Goal: Entertainment & Leisure: Consume media (video, audio)

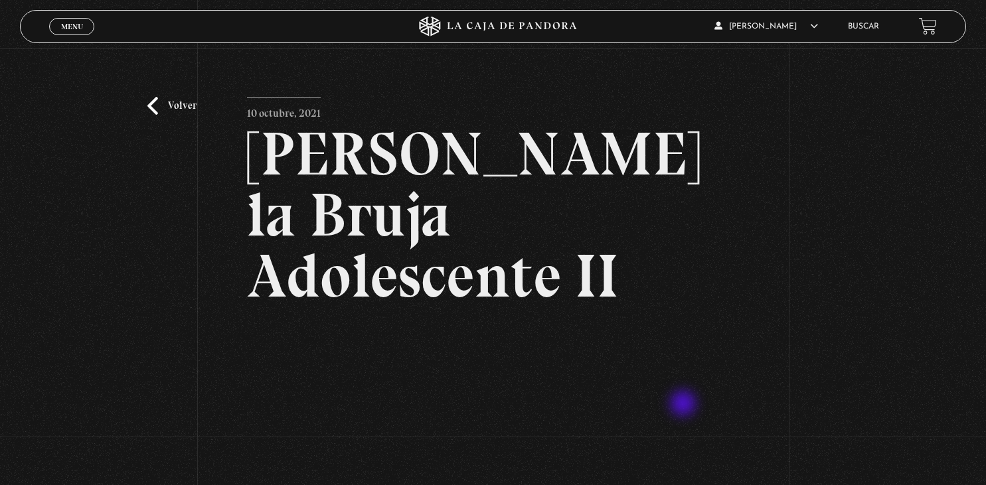
scroll to position [140, 0]
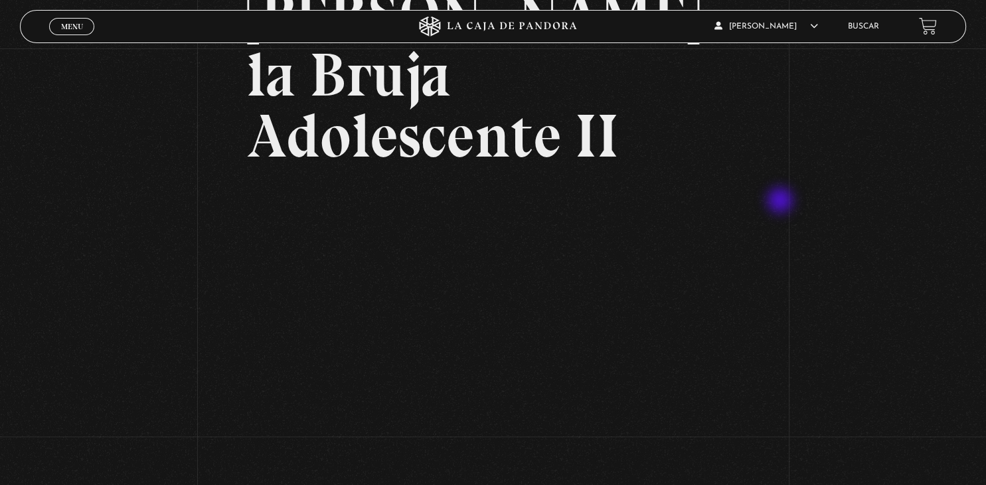
click at [784, 202] on div "Volver 10 octubre, 2021 Sabrina la Bruja Adolescente II WhatsApp Twitter Messen…" at bounding box center [493, 216] width 986 height 616
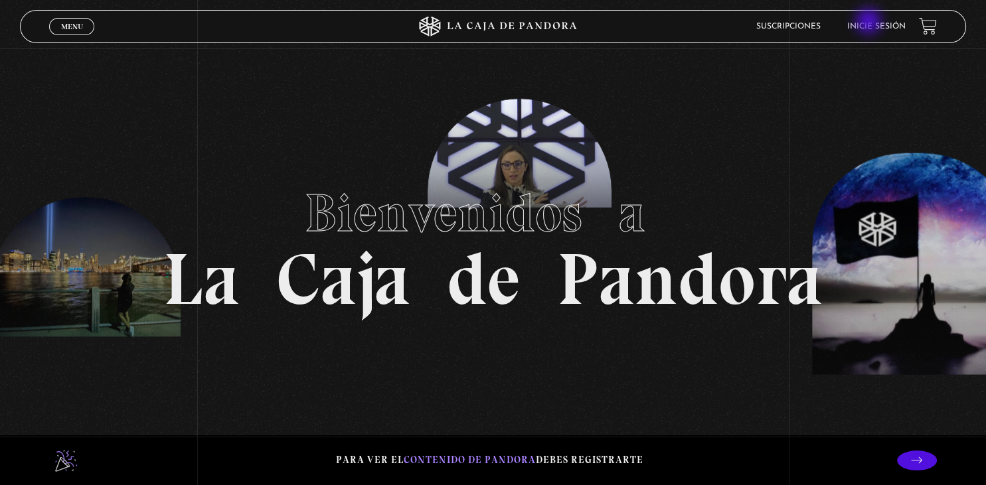
click at [870, 23] on li "Inicie sesión" at bounding box center [876, 26] width 58 height 21
click at [884, 27] on link "Inicie sesión" at bounding box center [876, 27] width 58 height 8
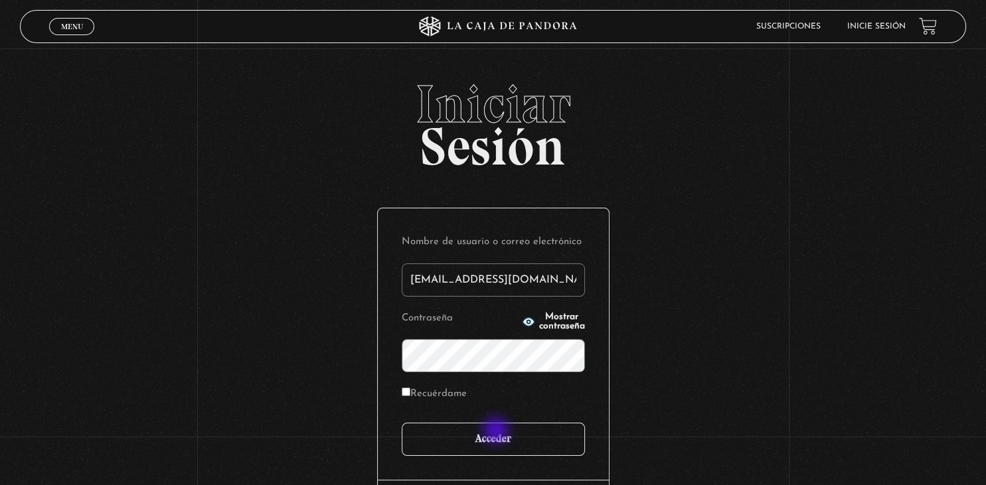
type input "sandyelg@hotmail.com"
click at [497, 433] on input "Acceder" at bounding box center [493, 439] width 183 height 33
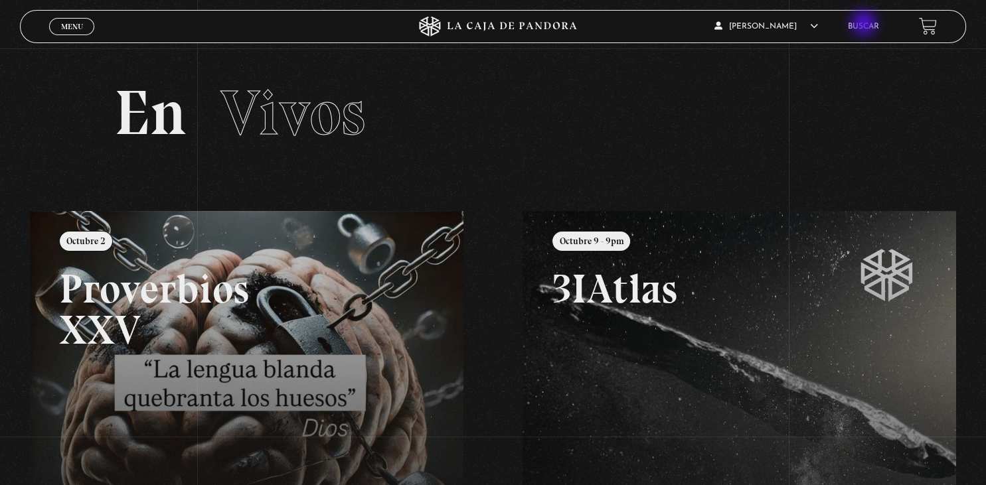
click at [865, 25] on link "Buscar" at bounding box center [863, 27] width 31 height 8
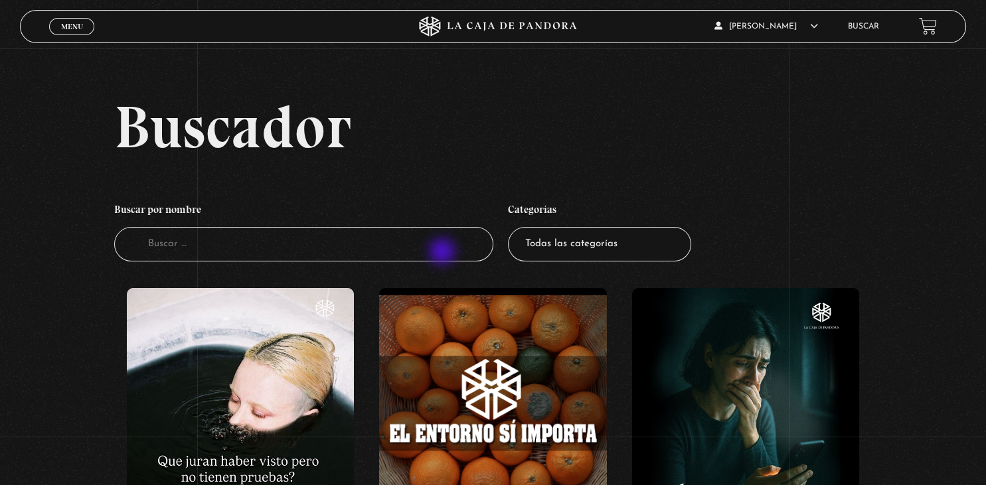
click at [443, 253] on input "Buscador" at bounding box center [303, 244] width 378 height 35
type input "sabrina"
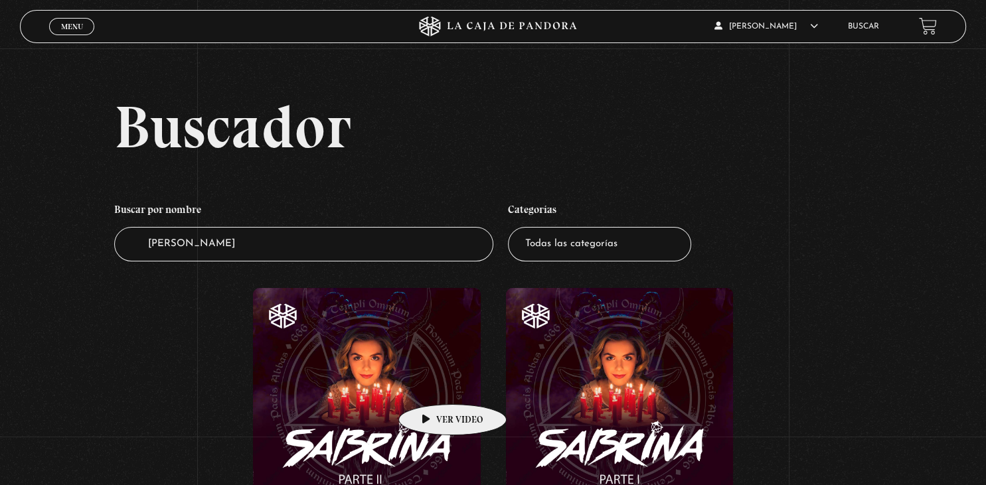
click at [431, 384] on figure at bounding box center [366, 401] width 227 height 227
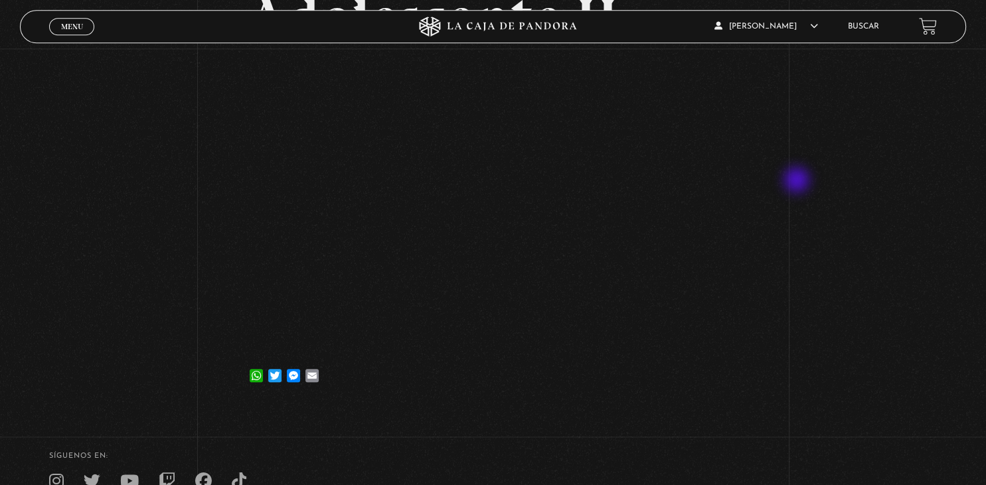
scroll to position [321, 0]
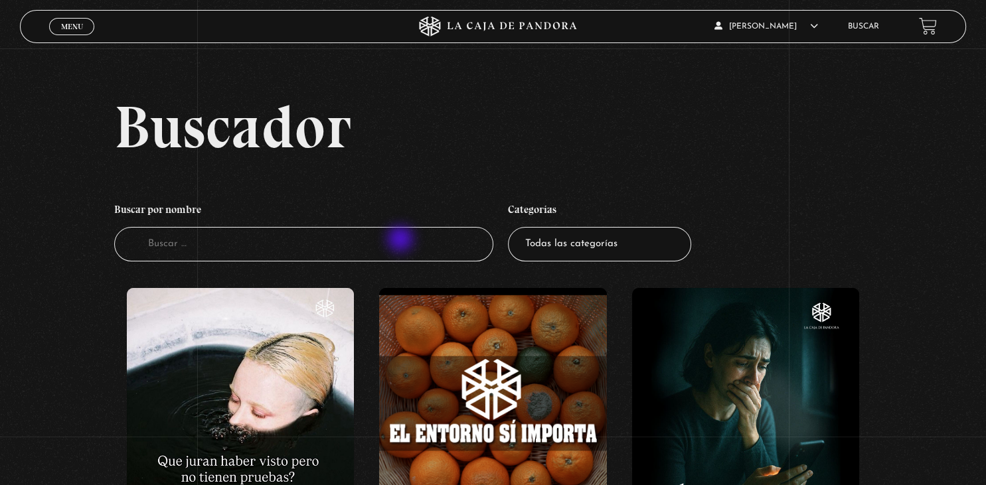
click at [398, 240] on input "Buscador" at bounding box center [303, 244] width 378 height 35
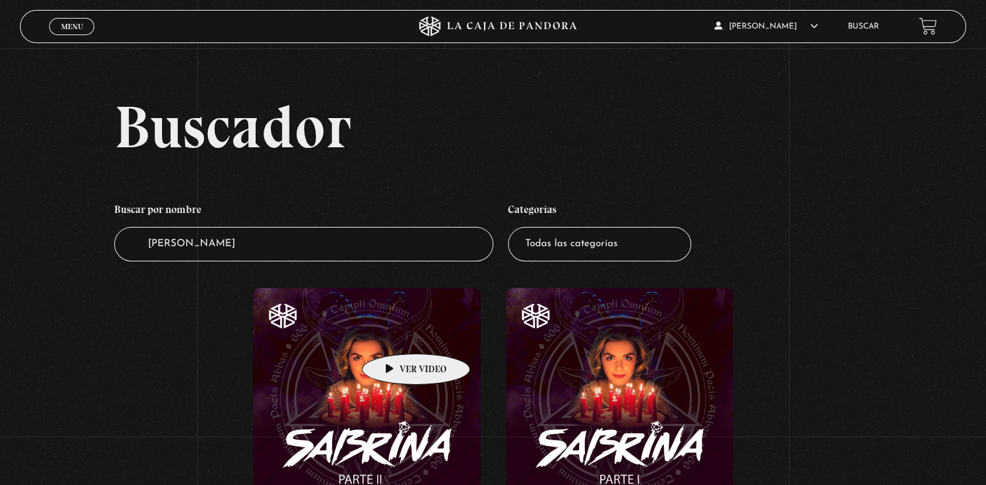
click at [395, 334] on figure at bounding box center [366, 401] width 227 height 227
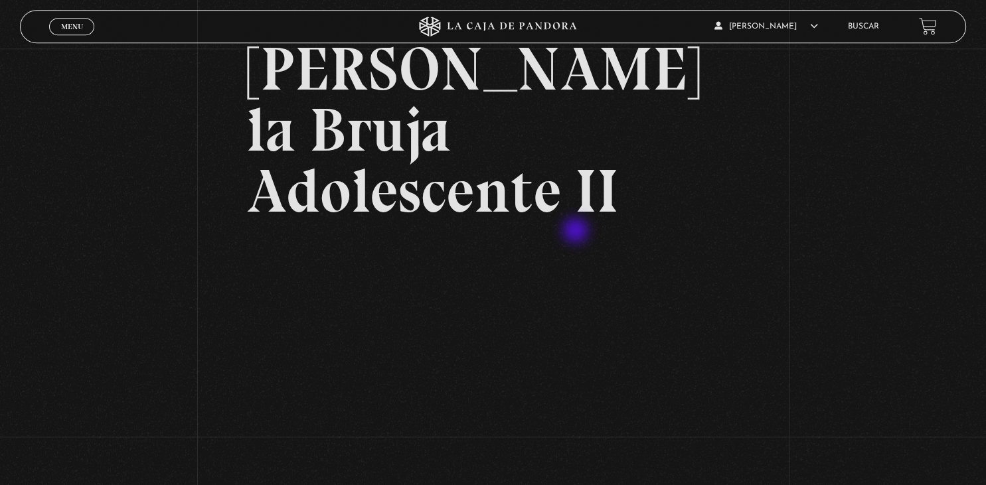
scroll to position [210, 0]
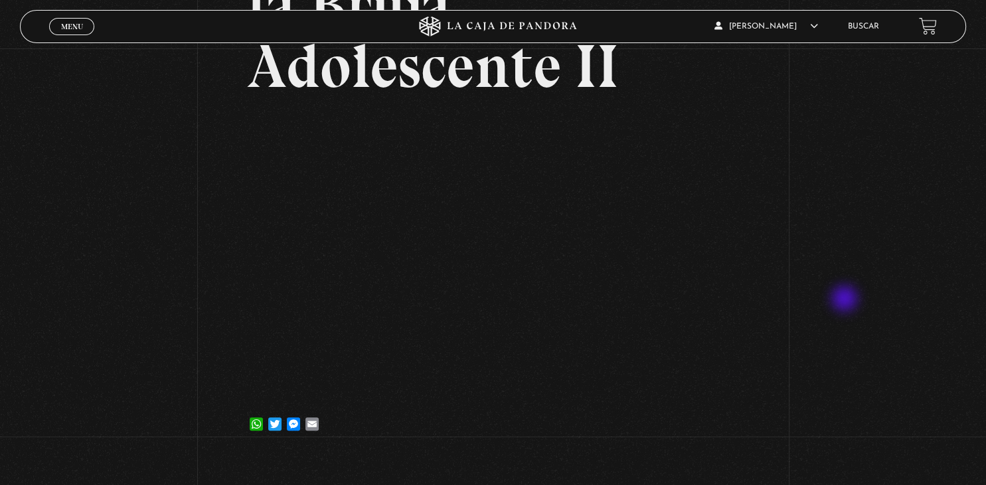
click at [846, 300] on div "Volver [DATE] [PERSON_NAME] la Bruja Adolescente II WhatsApp Twitter Messenger …" at bounding box center [493, 147] width 986 height 616
